Goal: Transaction & Acquisition: Purchase product/service

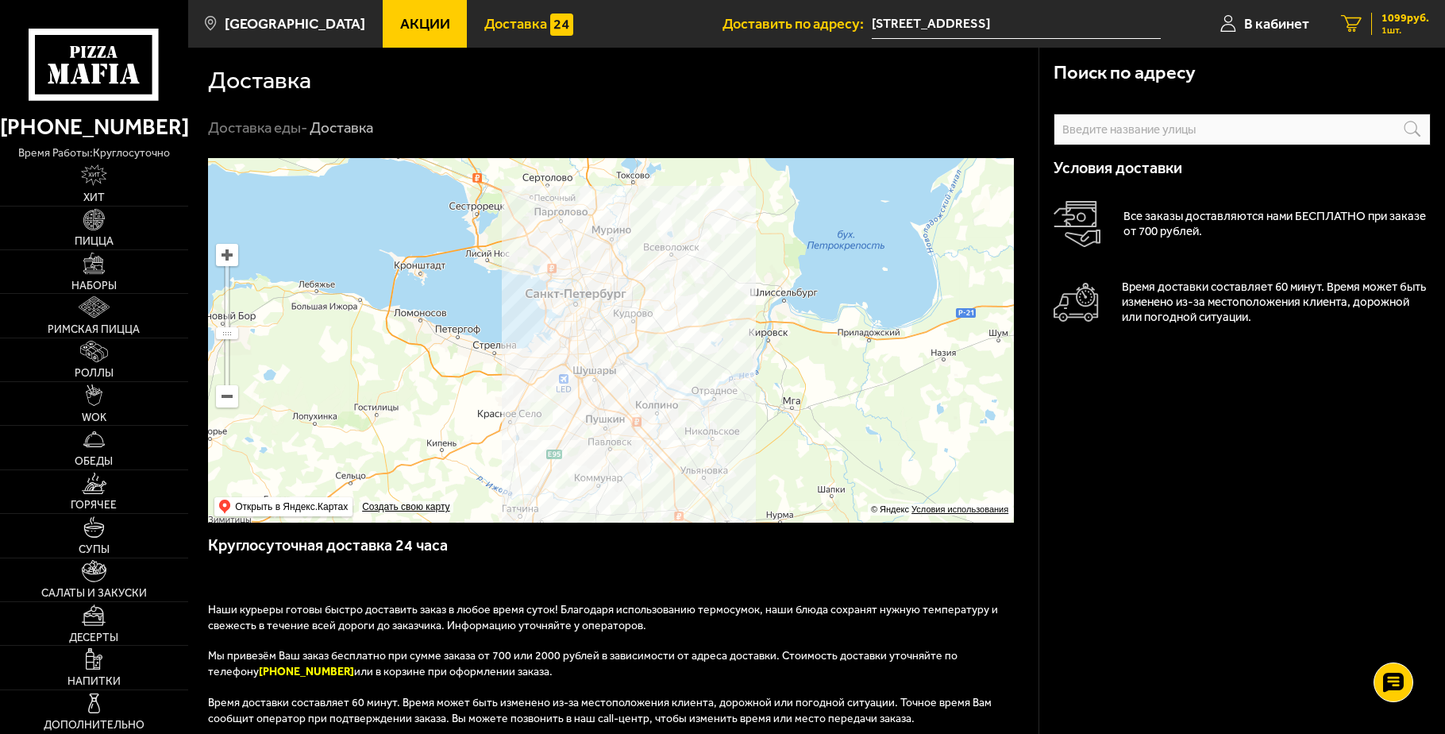
click at [1388, 25] on span "1 шт." at bounding box center [1406, 30] width 48 height 10
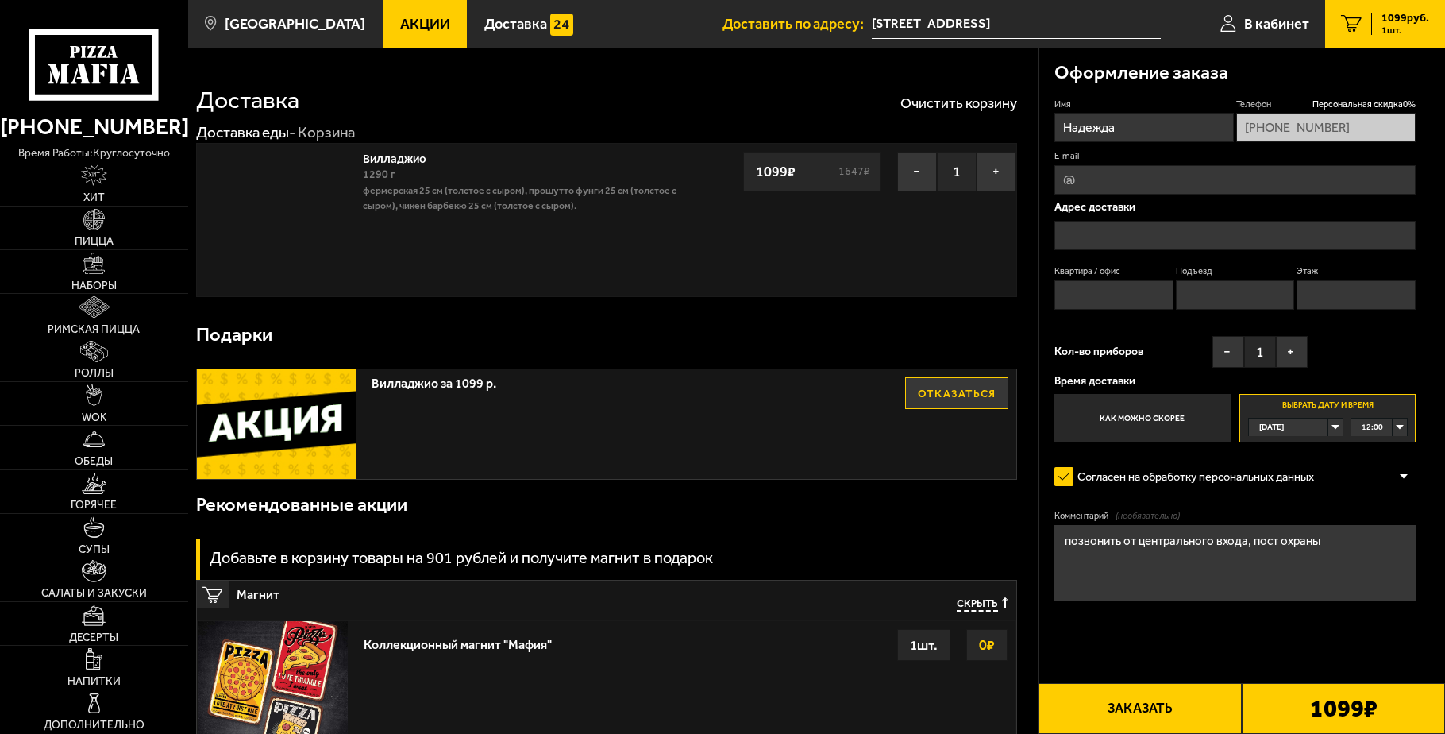
type input "[STREET_ADDRESS]"
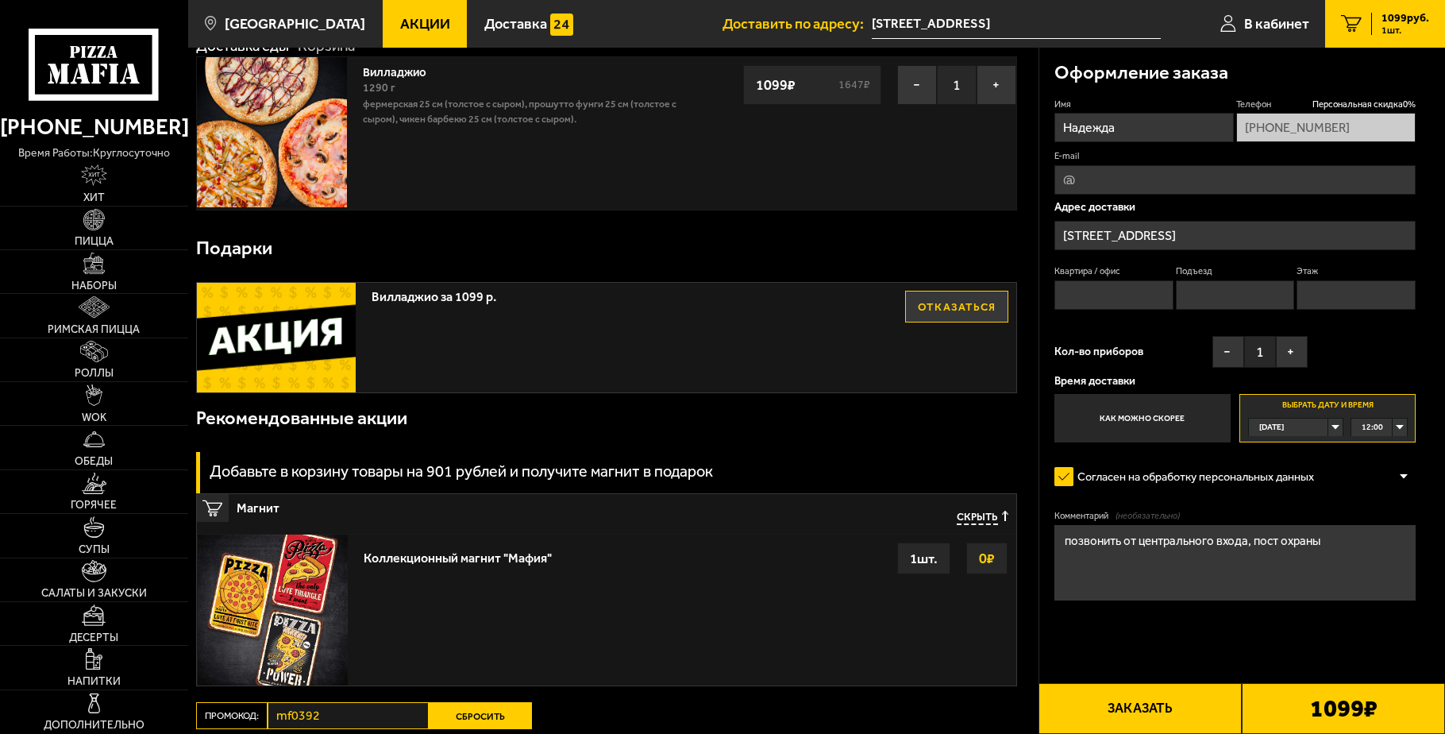
scroll to position [330, 0]
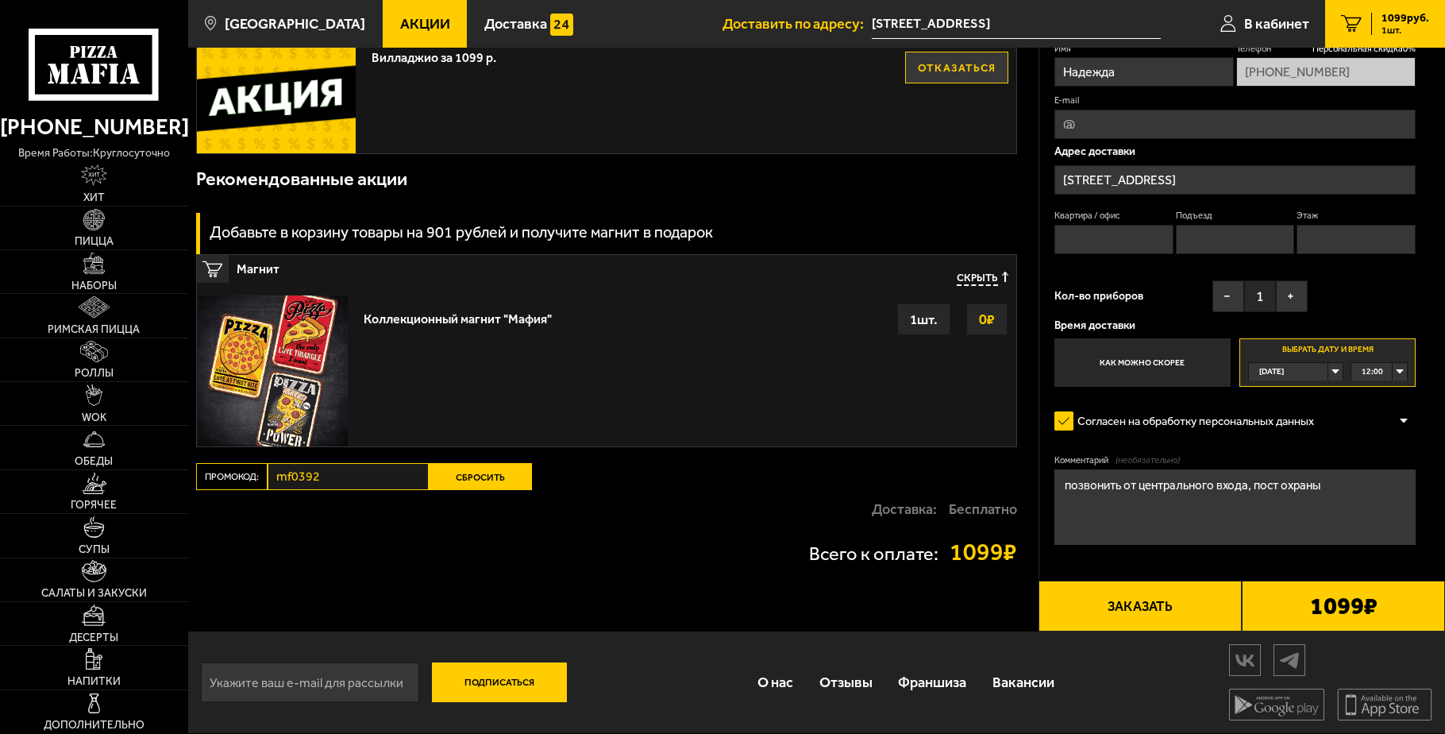
click at [1404, 371] on div "12:00" at bounding box center [1380, 371] width 56 height 17
click at [1381, 420] on span "12:30" at bounding box center [1373, 427] width 21 height 17
click at [1398, 368] on div "12:30" at bounding box center [1380, 371] width 56 height 17
click at [1383, 503] on li "13:30" at bounding box center [1379, 502] width 54 height 19
click at [1401, 368] on div "13:30" at bounding box center [1380, 371] width 56 height 17
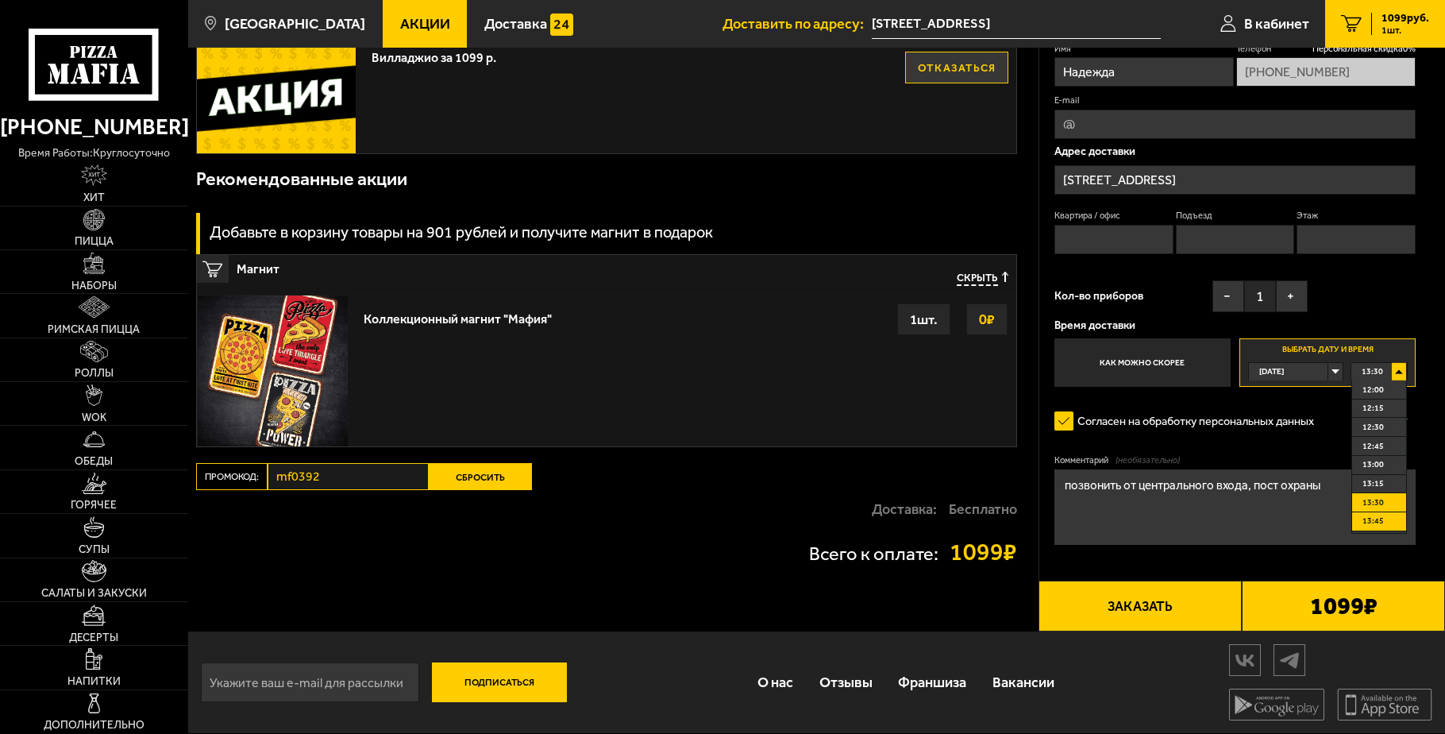
click at [1385, 522] on li "13:45" at bounding box center [1379, 521] width 54 height 19
click at [1400, 368] on div "13:45" at bounding box center [1380, 371] width 56 height 17
click at [1373, 519] on span "13:45" at bounding box center [1373, 520] width 21 height 17
click at [1133, 604] on button "Заказать" at bounding box center [1140, 606] width 203 height 51
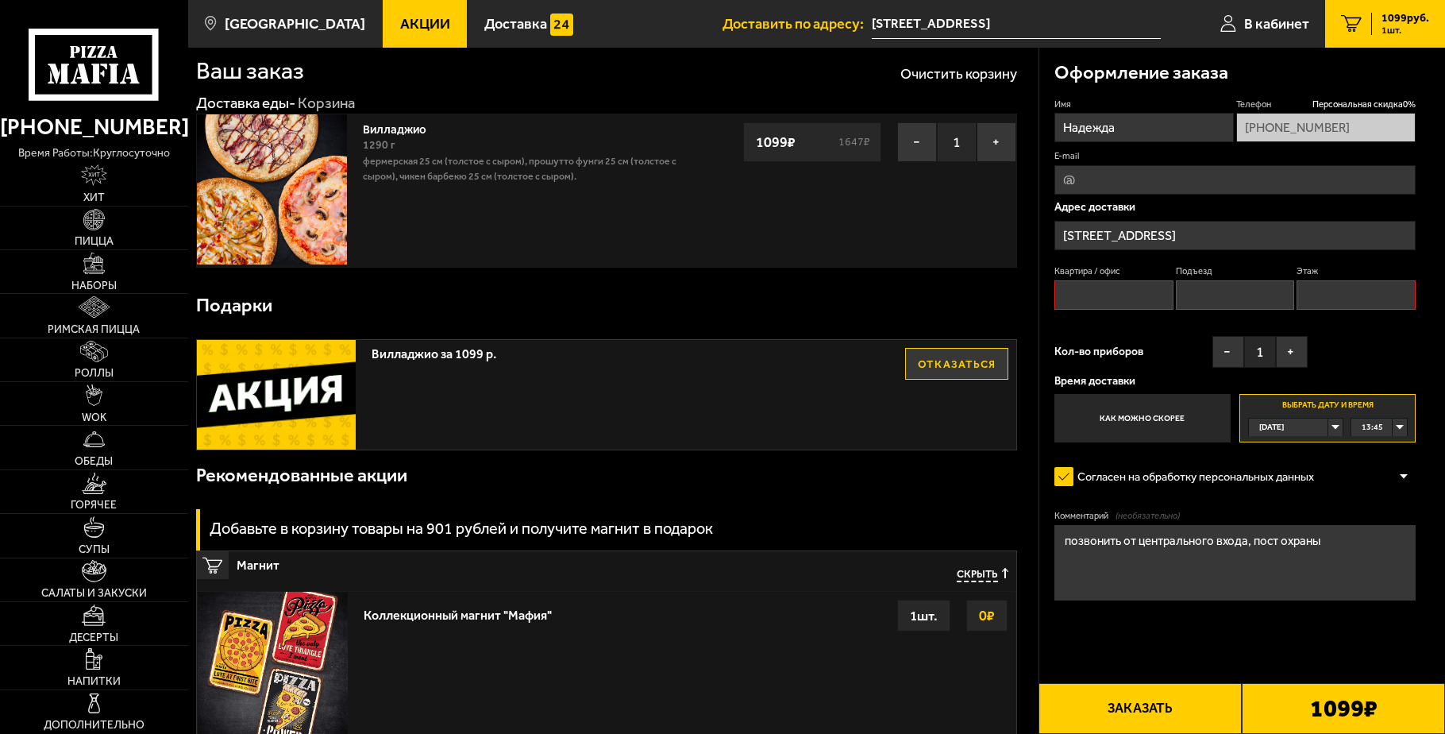
scroll to position [0, 0]
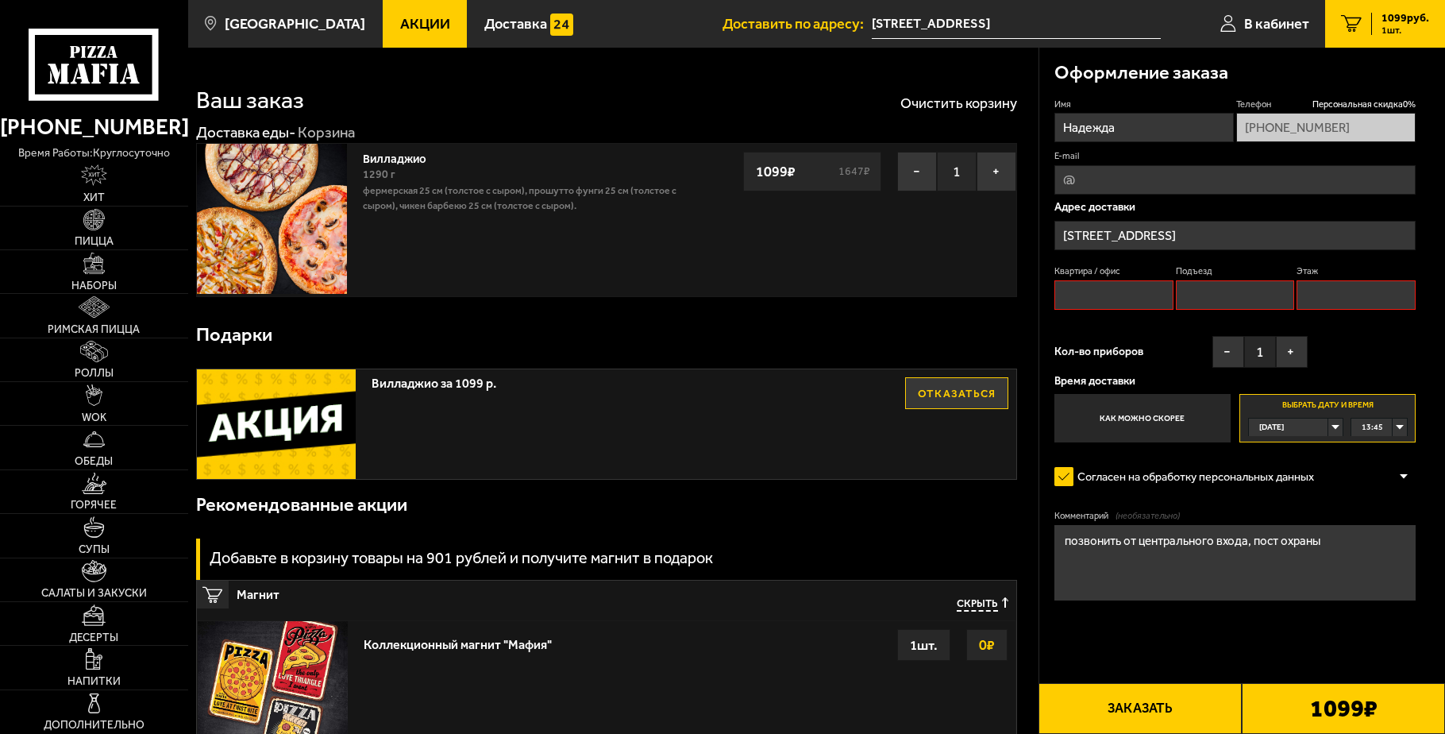
click at [1136, 300] on input "Квартира / офис" at bounding box center [1114, 294] width 119 height 29
type input "0"
click at [1186, 303] on input "Подъезд" at bounding box center [1235, 294] width 119 height 29
type input "0"
click at [1356, 291] on input "Этаж" at bounding box center [1356, 294] width 119 height 29
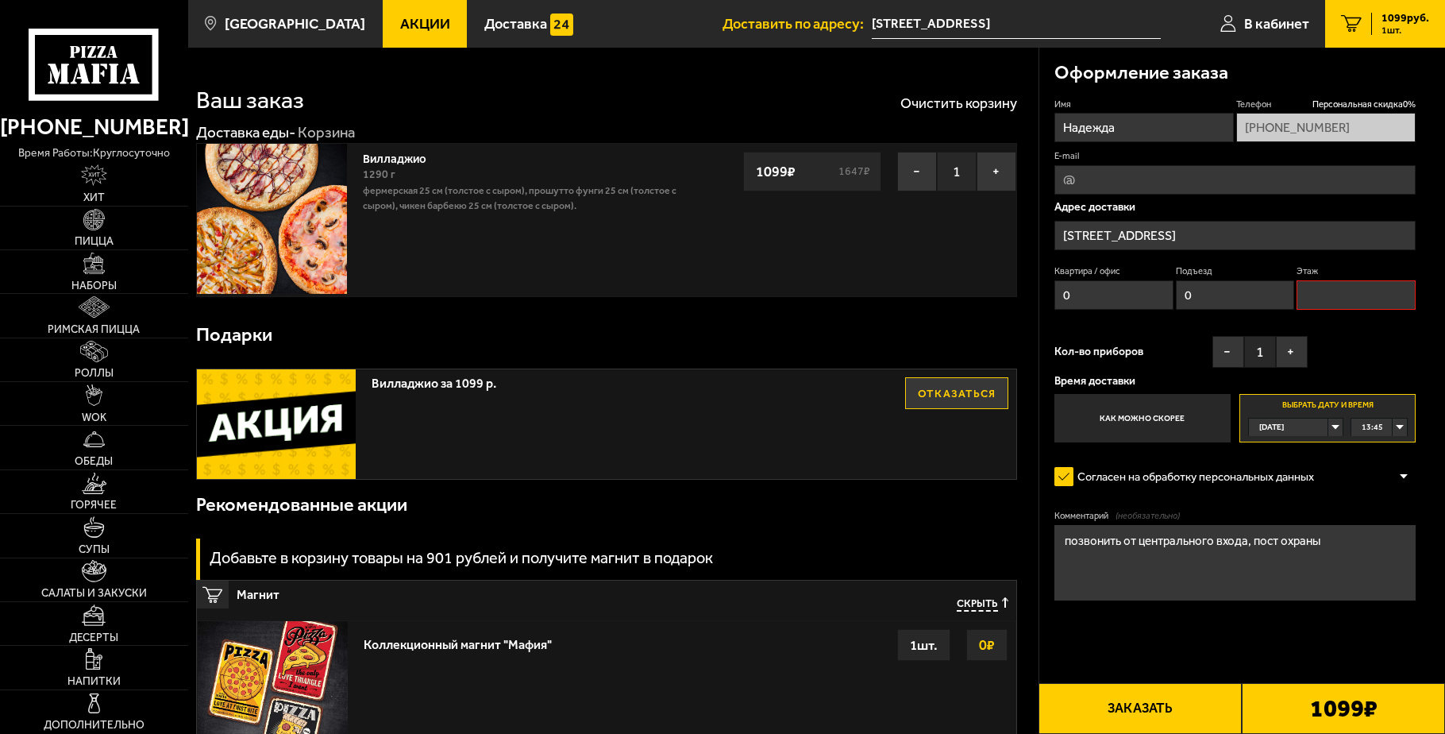
type input "0"
type input "1"
click at [1155, 716] on button "Заказать" at bounding box center [1140, 708] width 203 height 51
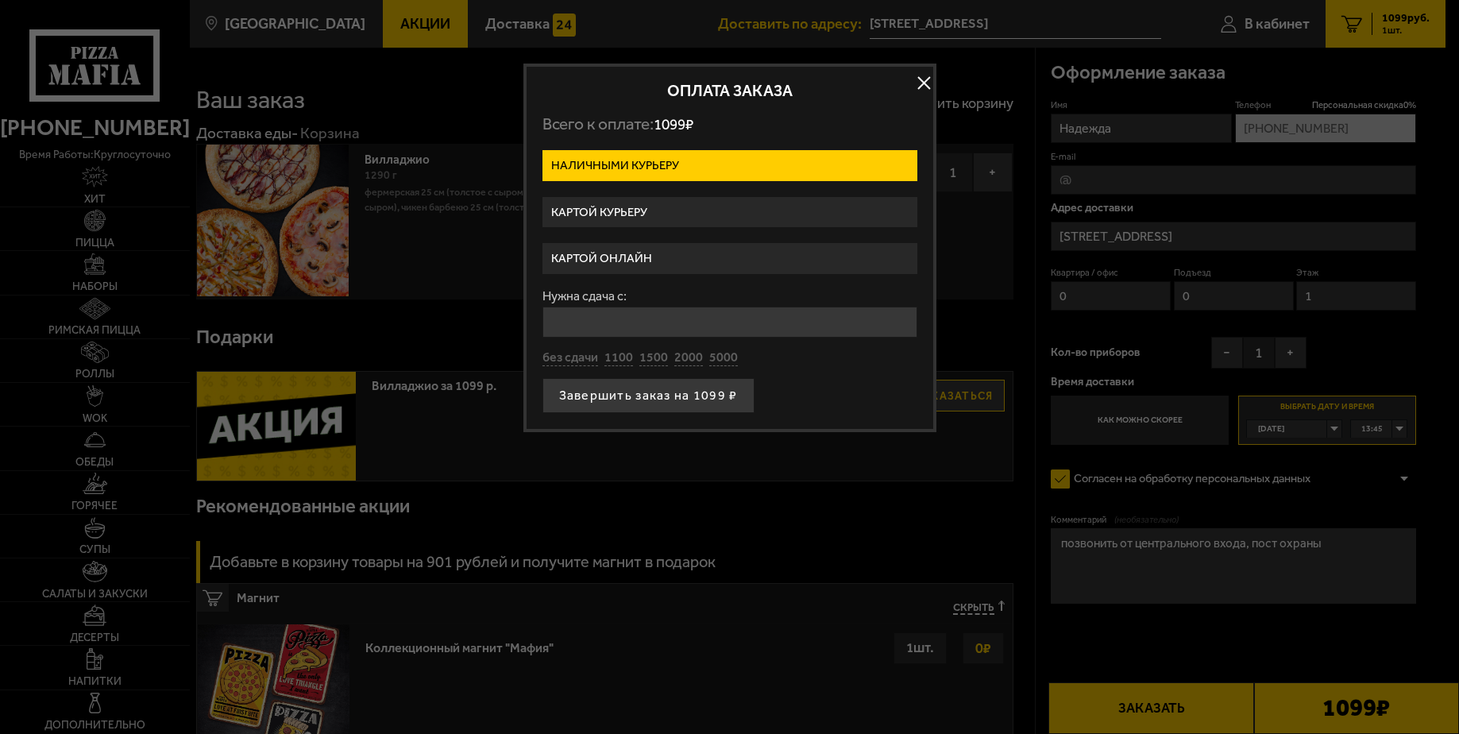
click at [651, 211] on label "Картой курьеру" at bounding box center [729, 212] width 375 height 31
click at [0, 0] on input "Картой курьеру" at bounding box center [0, 0] width 0 height 0
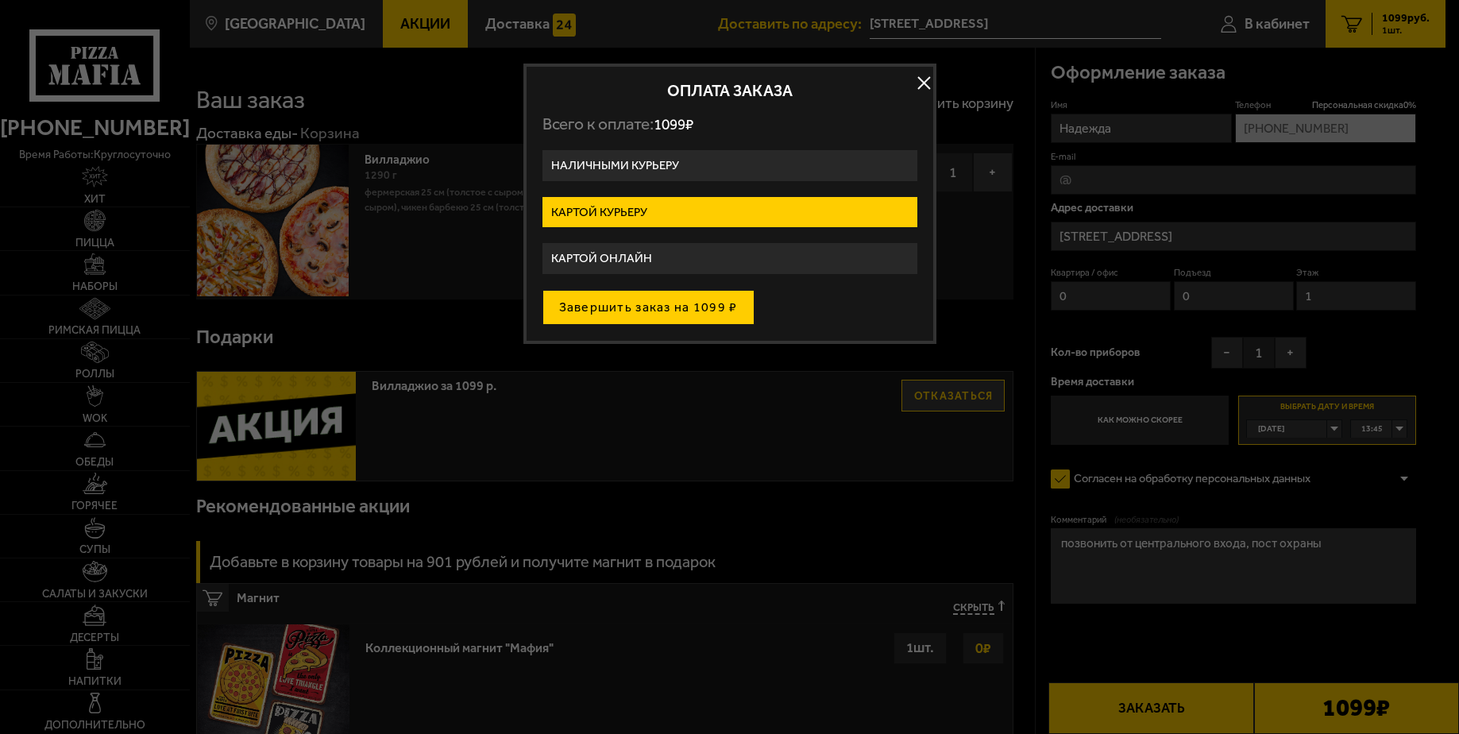
click at [684, 310] on button "Завершить заказ на 1099 ₽" at bounding box center [648, 307] width 212 height 35
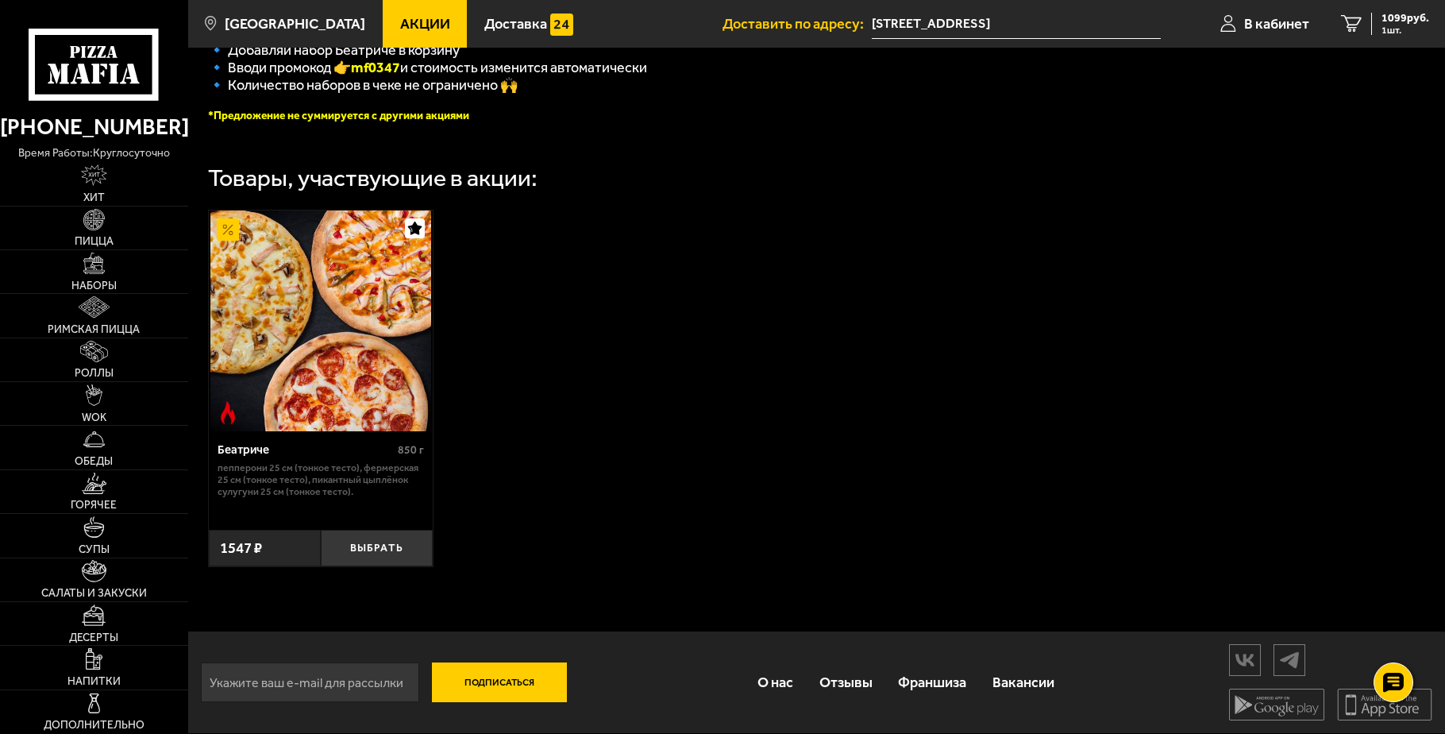
scroll to position [42, 0]
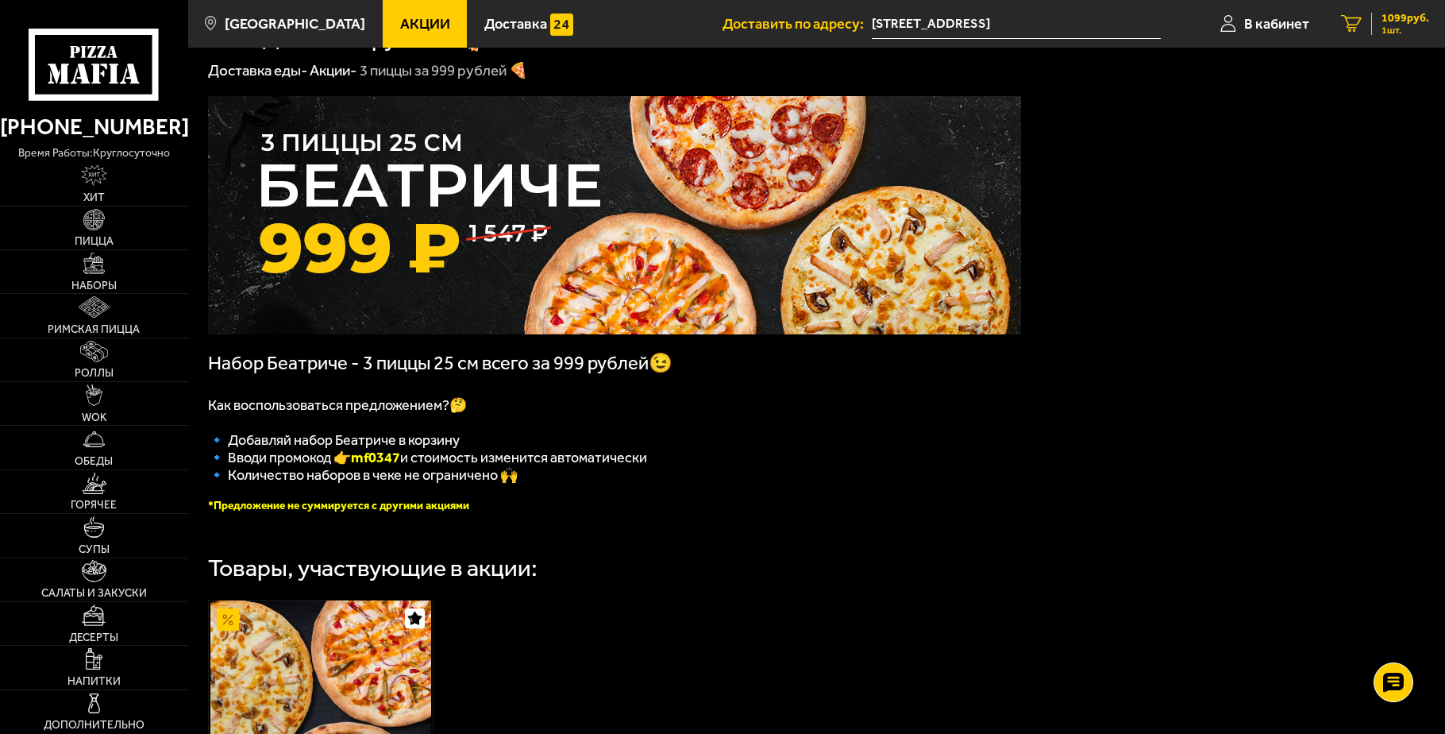
click at [1383, 25] on span "1 шт." at bounding box center [1406, 30] width 48 height 10
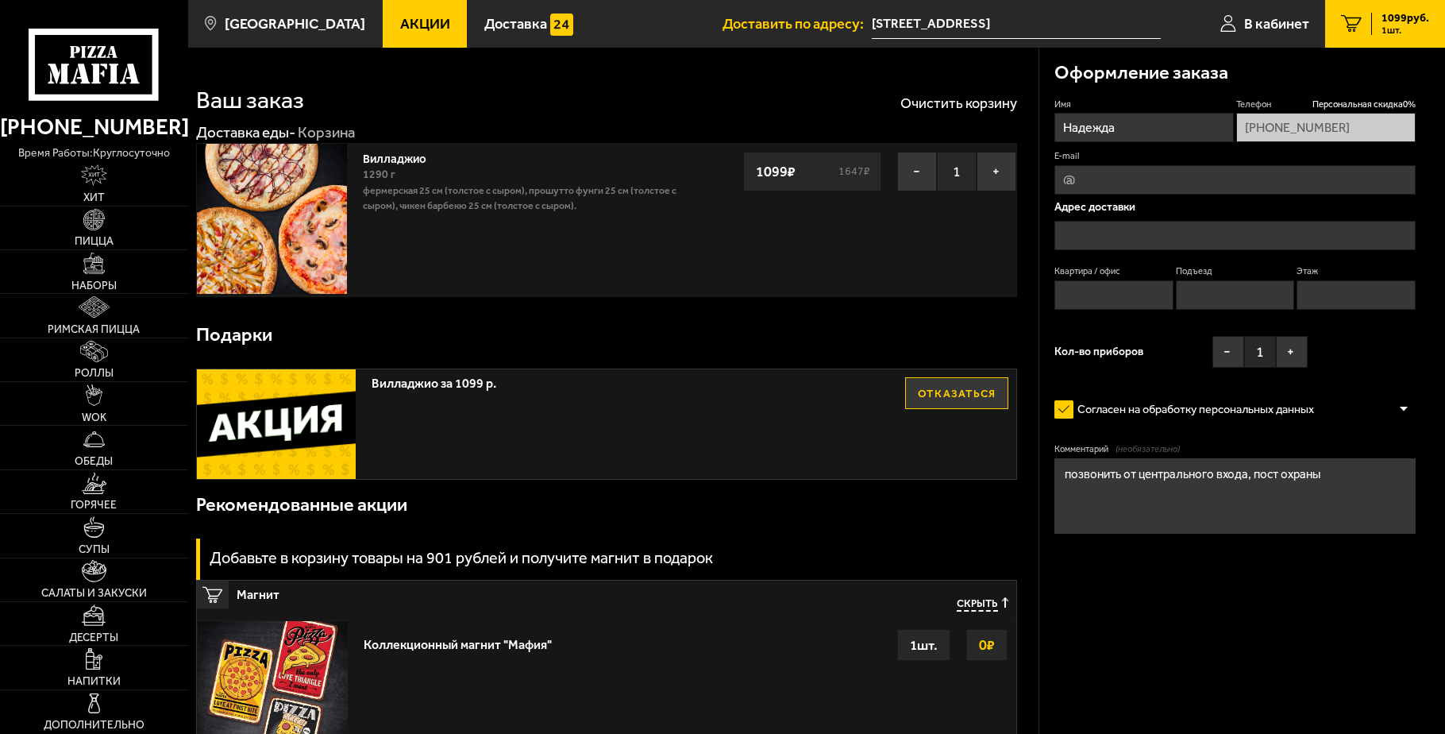
type input "[STREET_ADDRESS]"
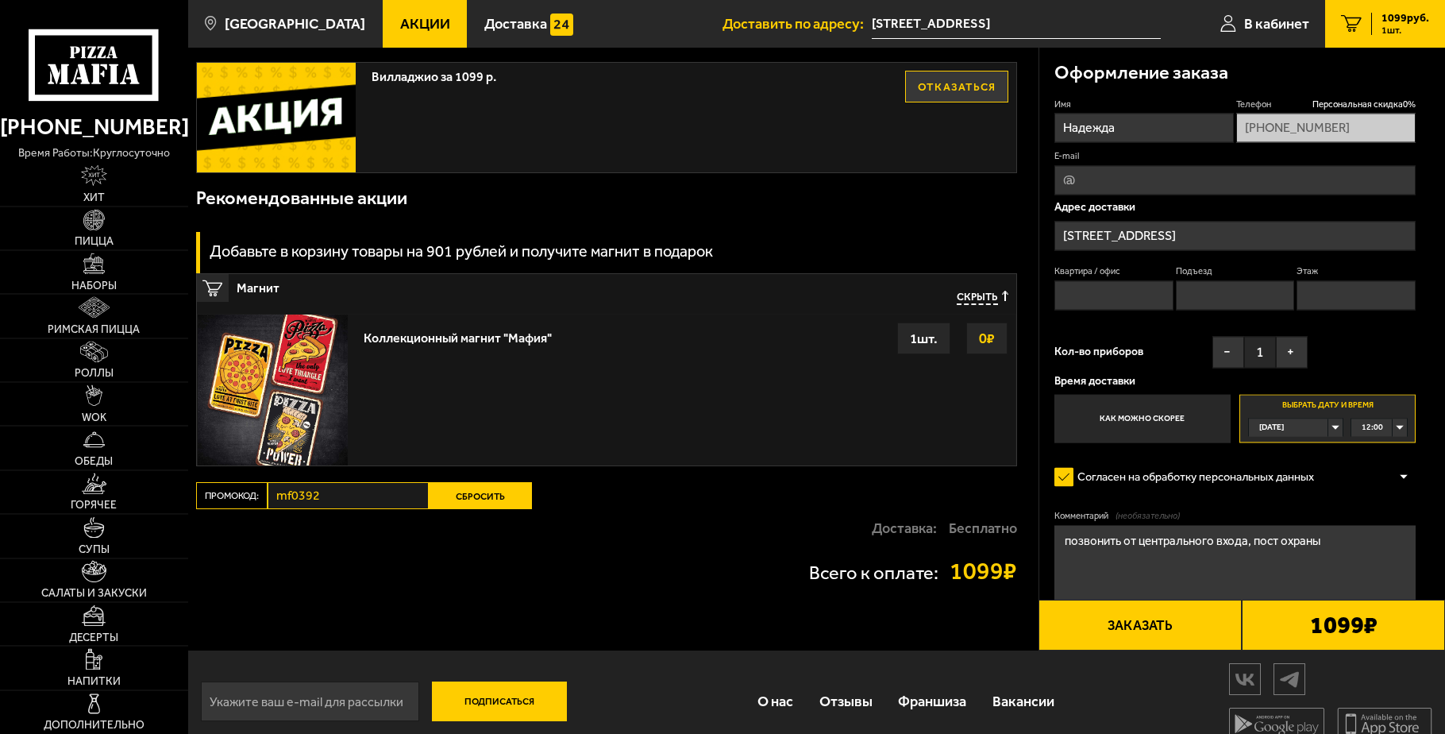
scroll to position [324, 0]
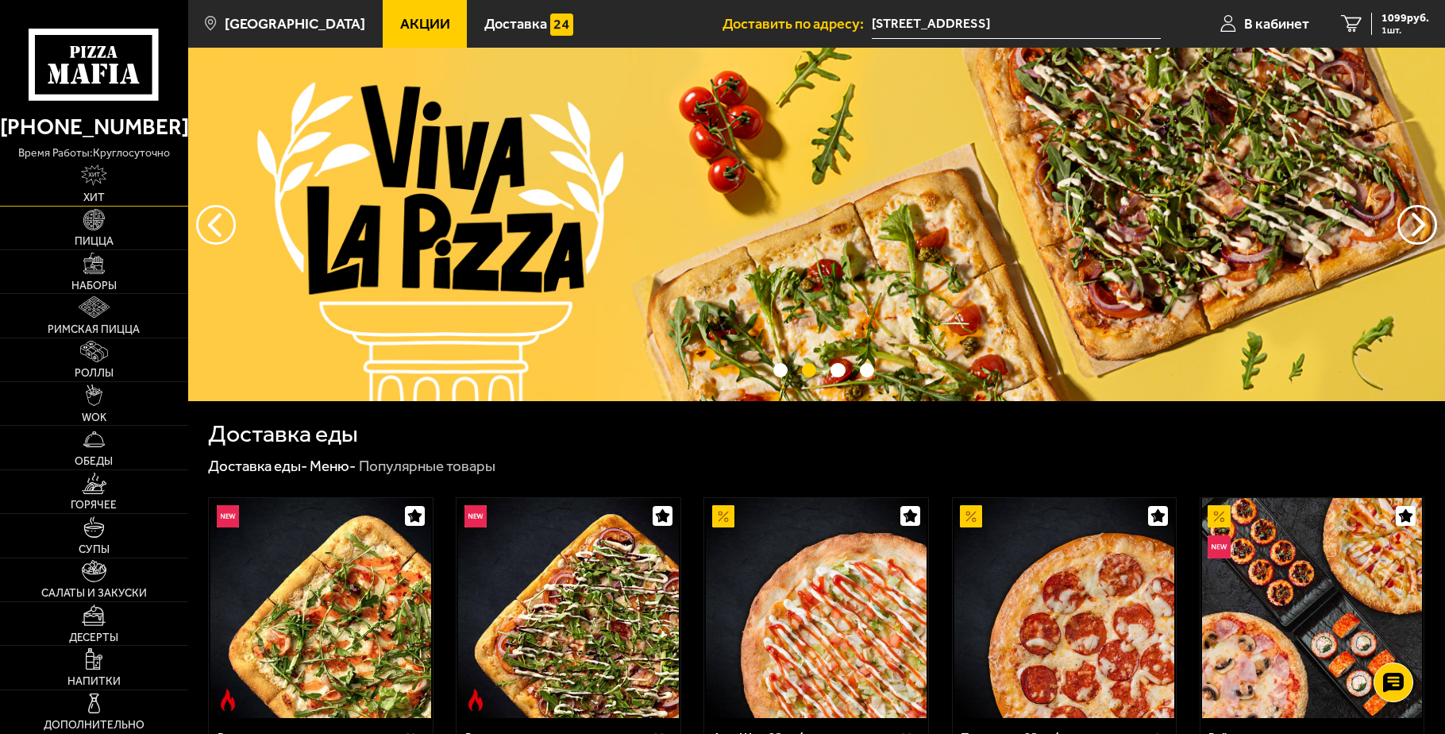
click at [95, 199] on span "Хит" at bounding box center [93, 197] width 21 height 11
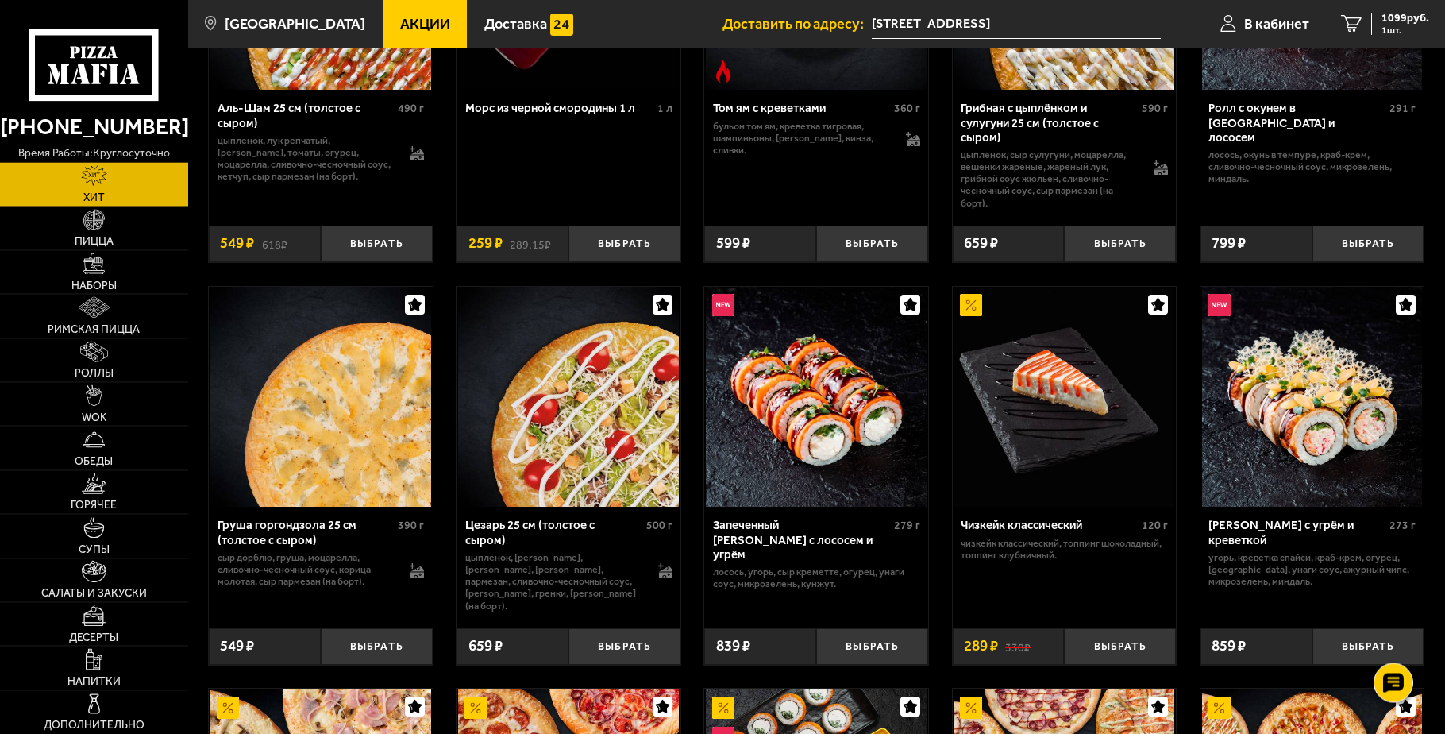
scroll to position [205, 0]
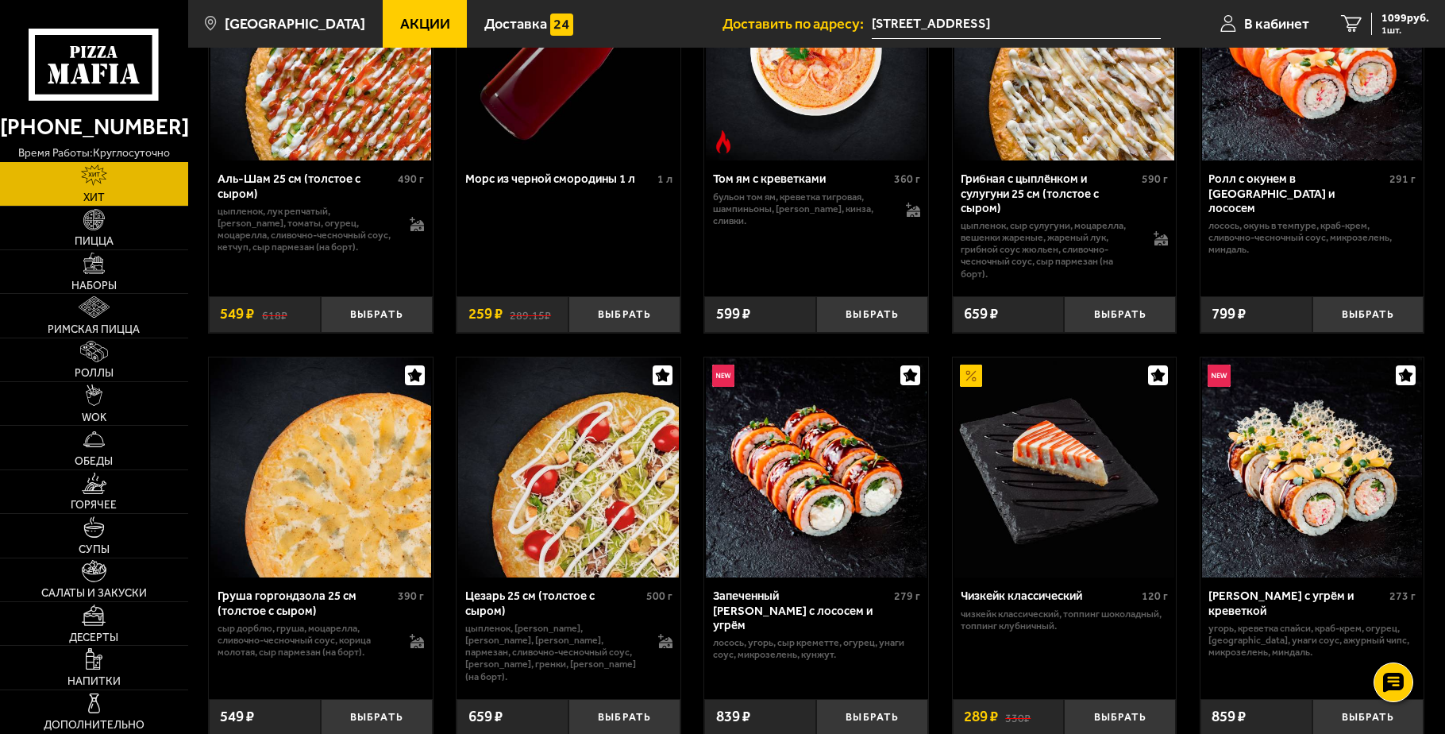
click at [400, 19] on span "Акции" at bounding box center [425, 24] width 50 height 14
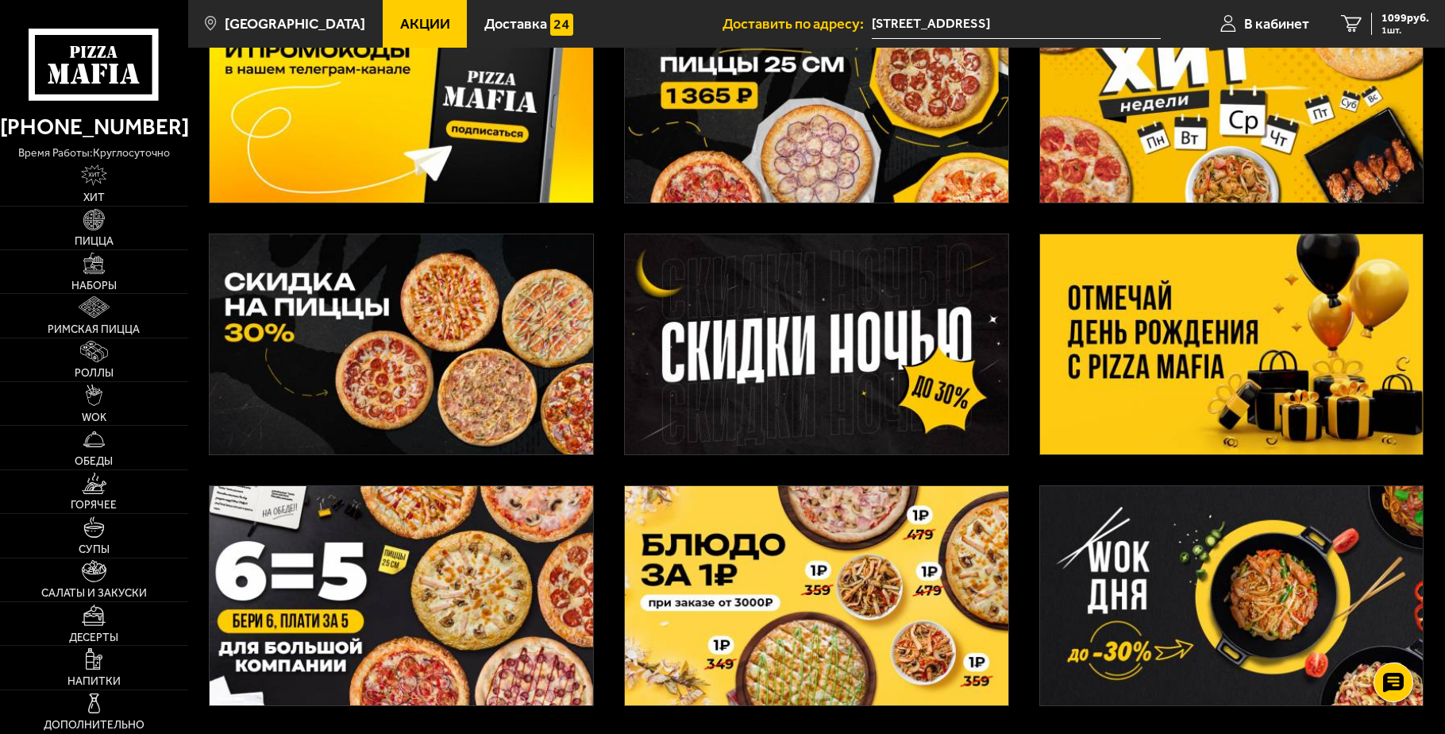
click at [1184, 344] on img at bounding box center [1232, 344] width 384 height 220
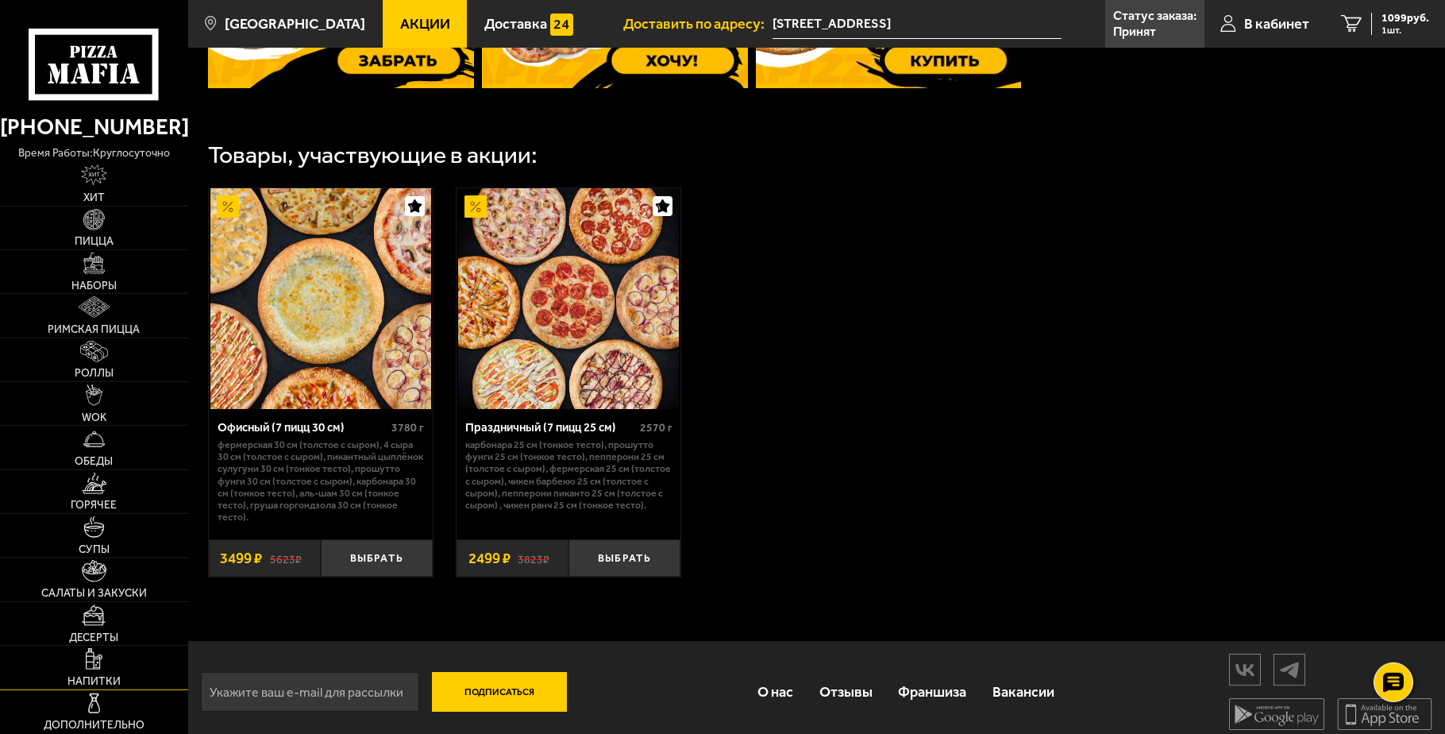
scroll to position [835, 0]
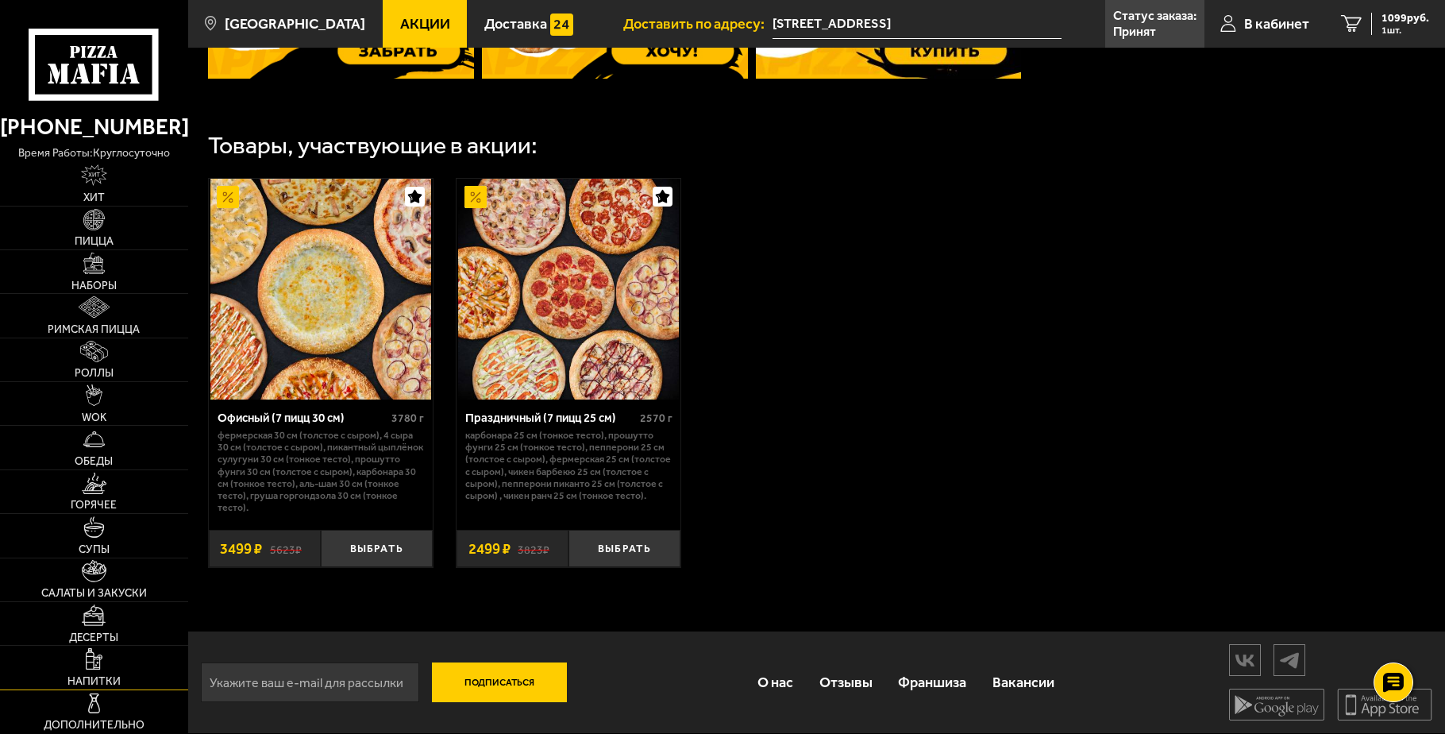
click at [108, 648] on link "Напитки" at bounding box center [94, 667] width 188 height 43
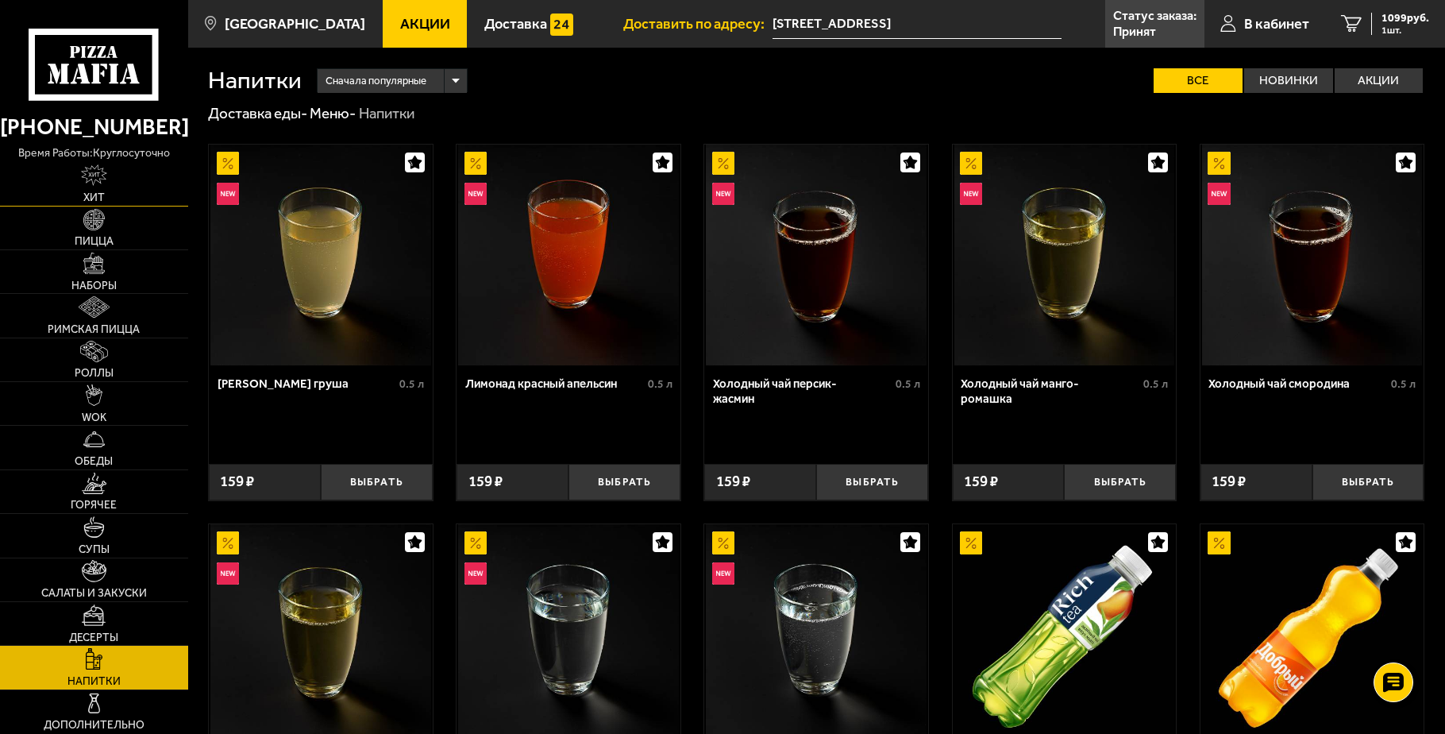
click at [89, 182] on img at bounding box center [94, 174] width 26 height 21
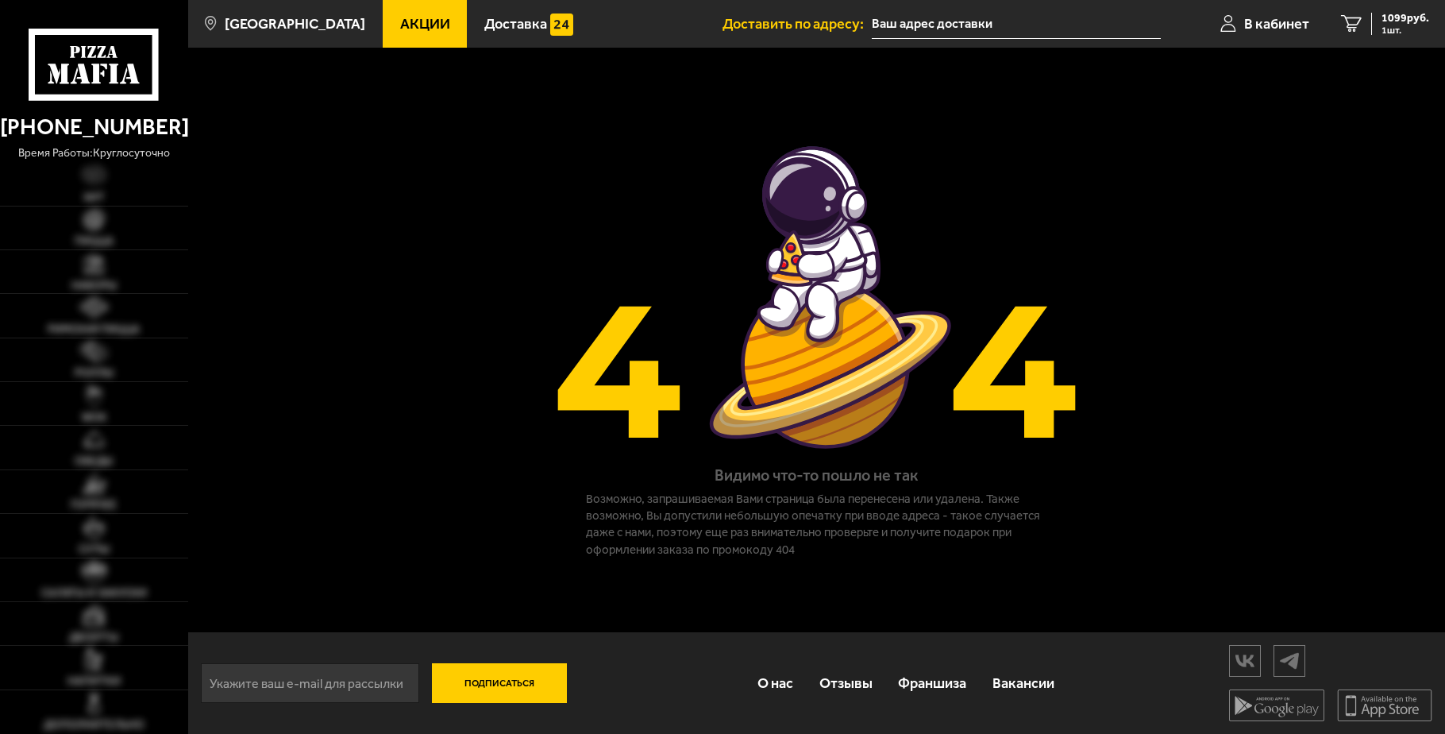
type input "[STREET_ADDRESS]"
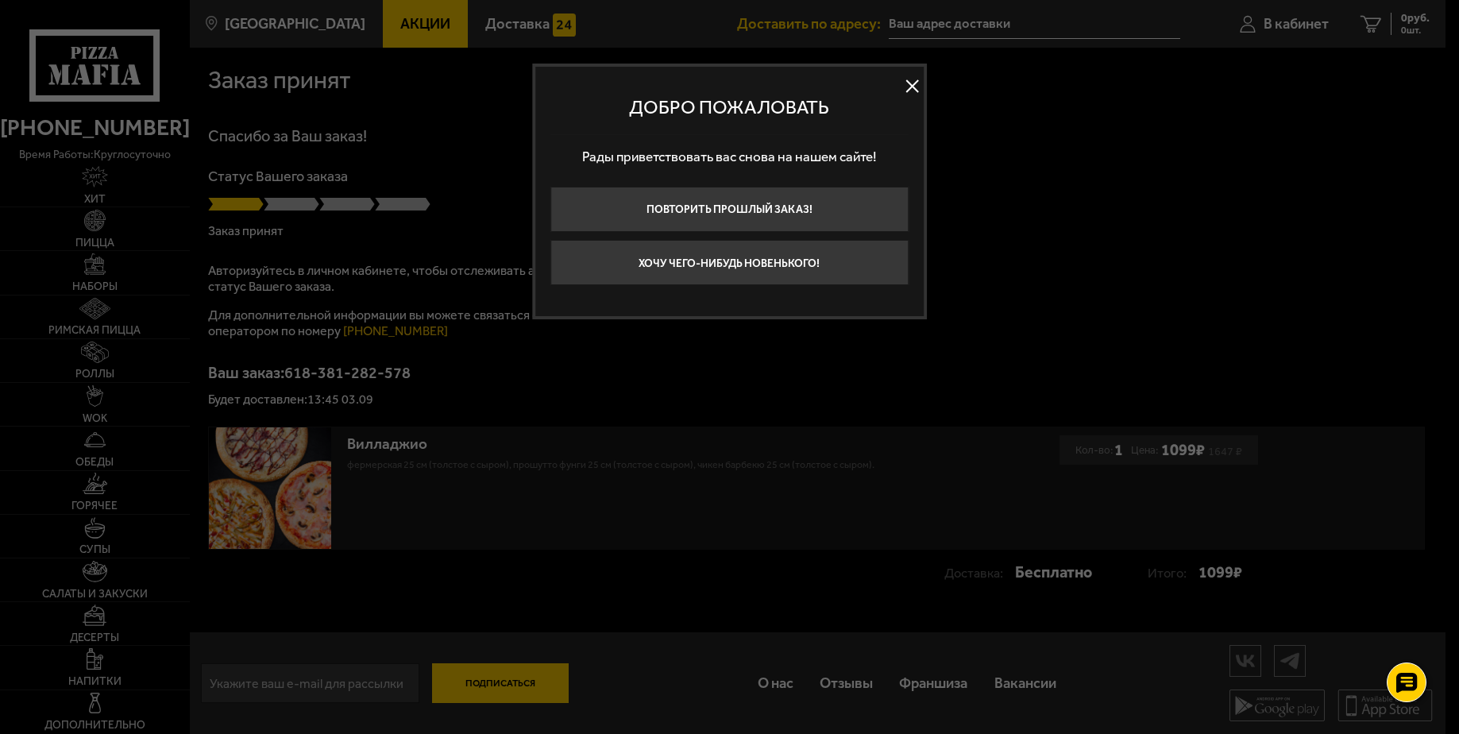
click at [912, 92] on button at bounding box center [912, 86] width 24 height 24
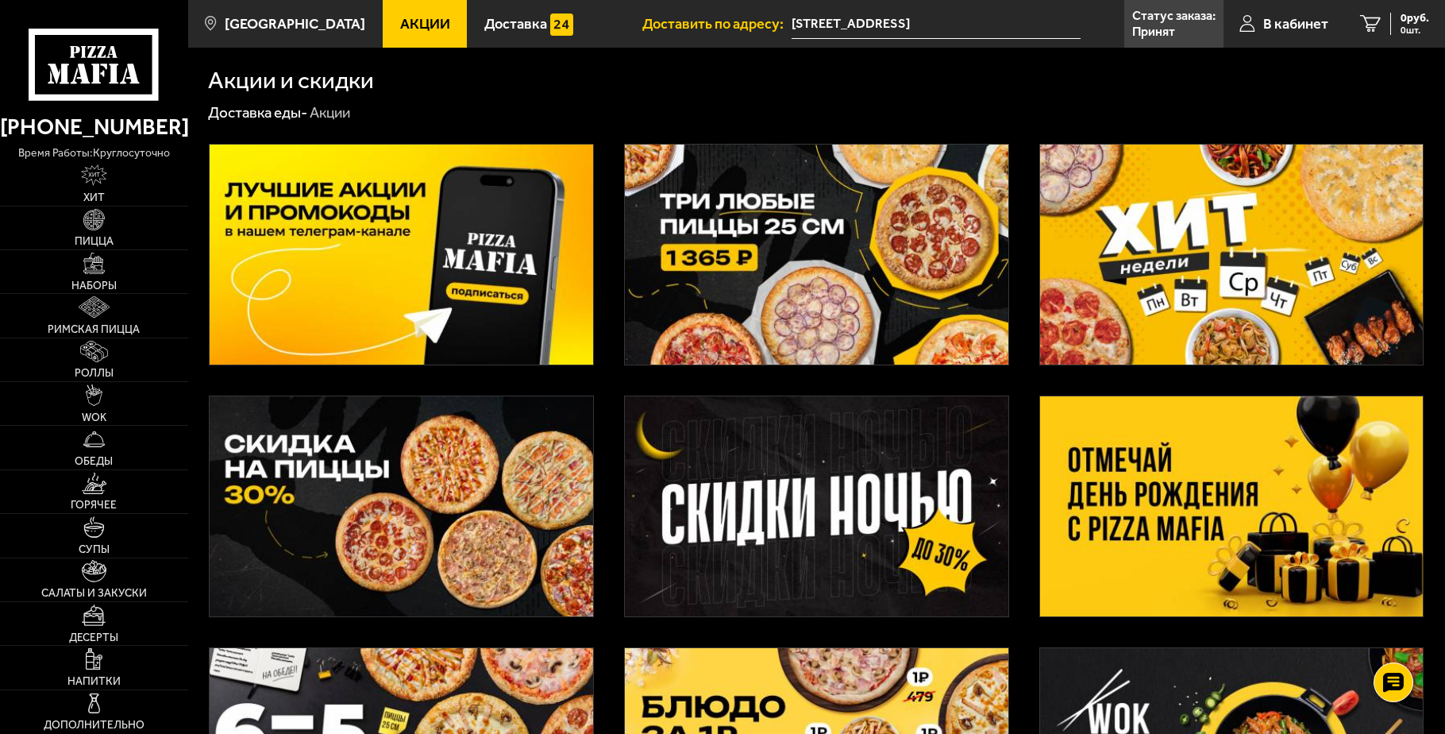
click at [1333, 268] on img at bounding box center [1232, 255] width 384 height 220
